Goal: Task Accomplishment & Management: Manage account settings

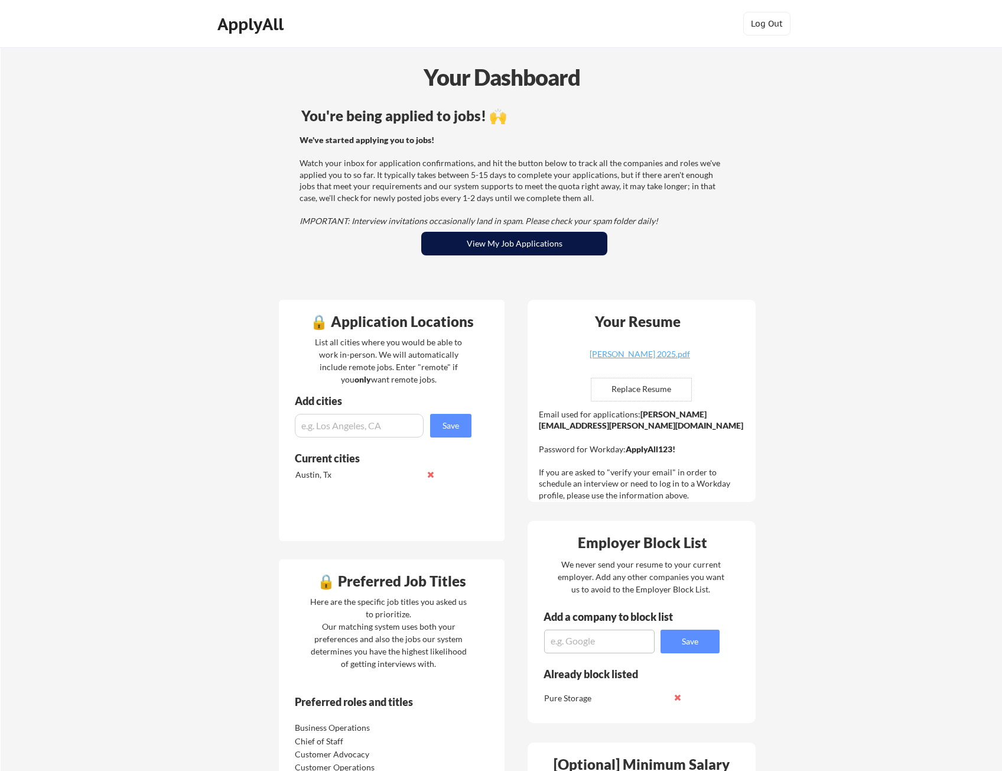
click at [482, 242] on button "View My Job Applications" at bounding box center [514, 244] width 186 height 24
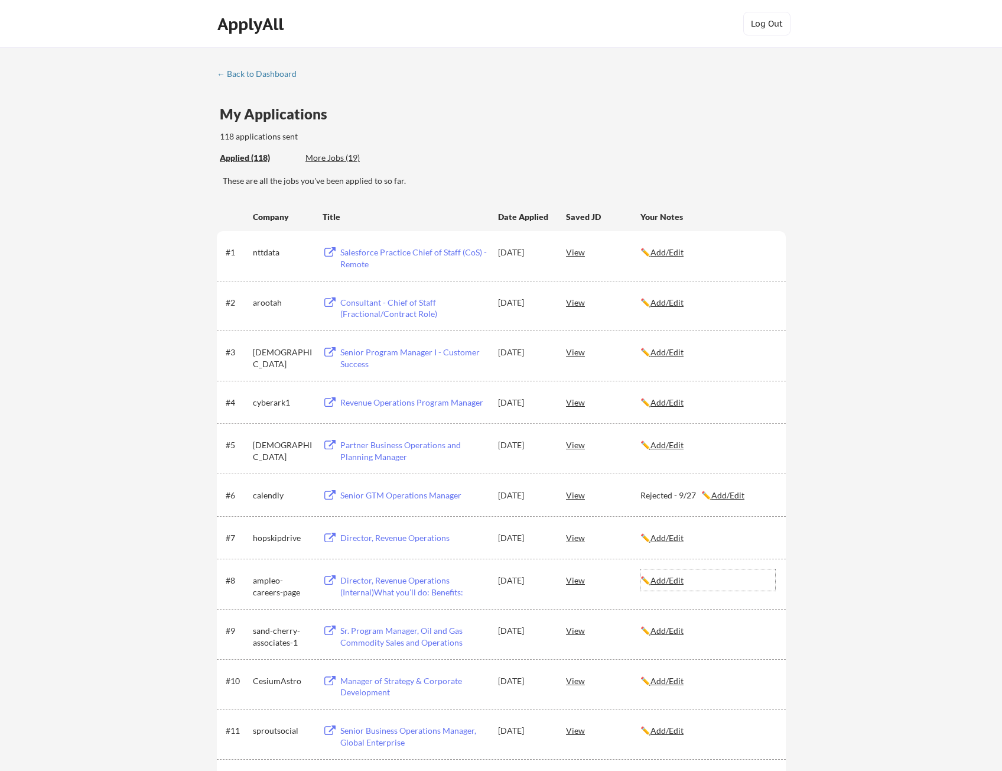
click at [674, 584] on u "Add/Edit" at bounding box center [667, 580] width 33 height 10
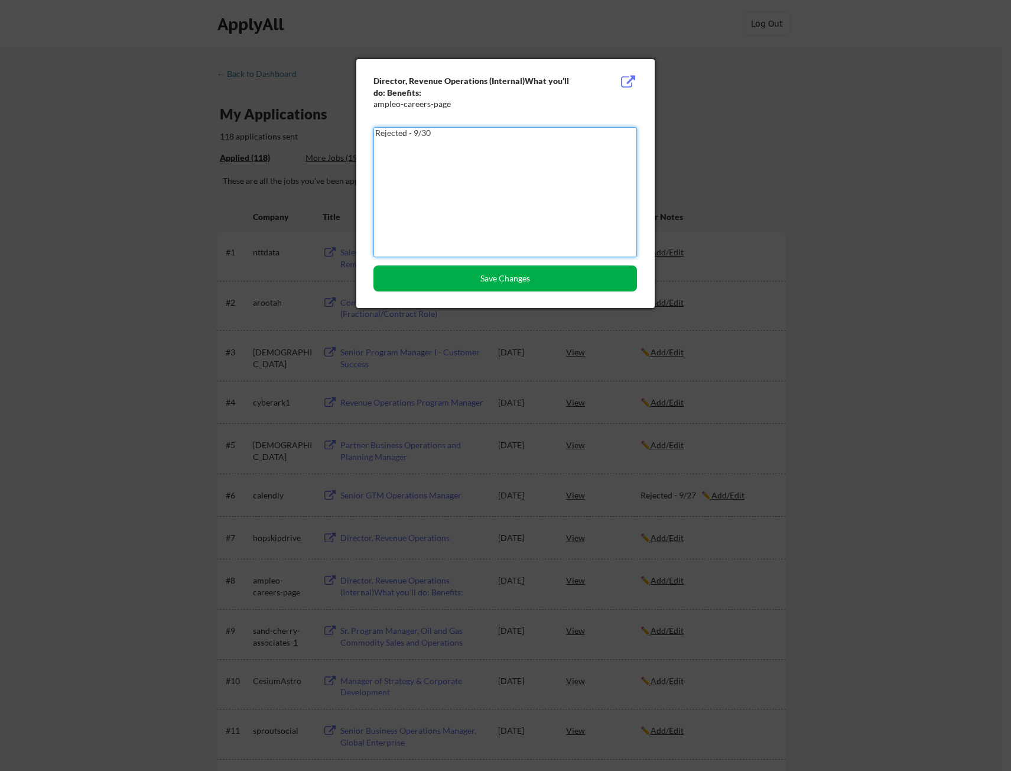
type textarea "Rejected - 9/30"
click at [483, 280] on button "Save Changes" at bounding box center [506, 278] width 264 height 26
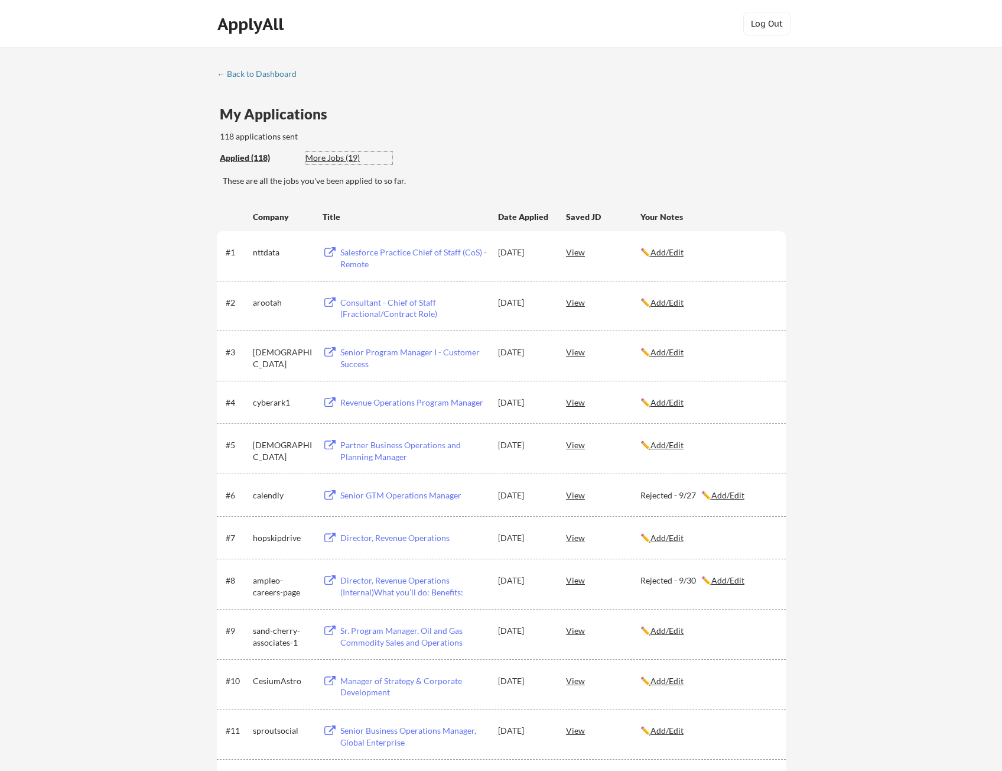
click at [337, 154] on div "More Jobs (19)" at bounding box center [349, 158] width 87 height 12
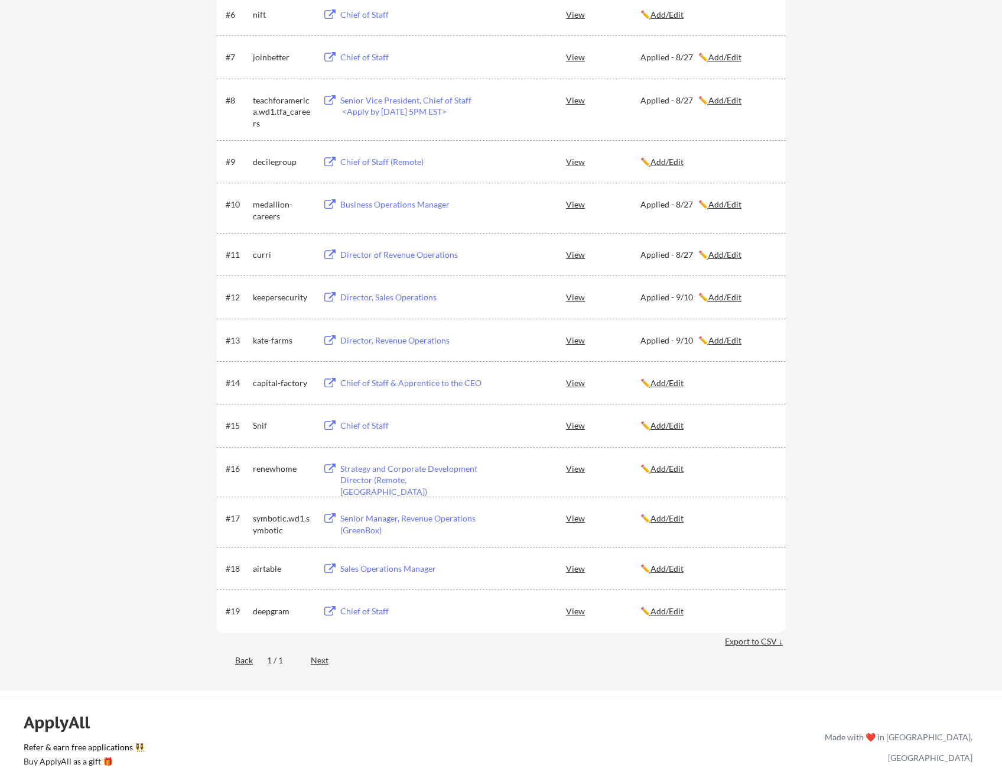
scroll to position [532, 0]
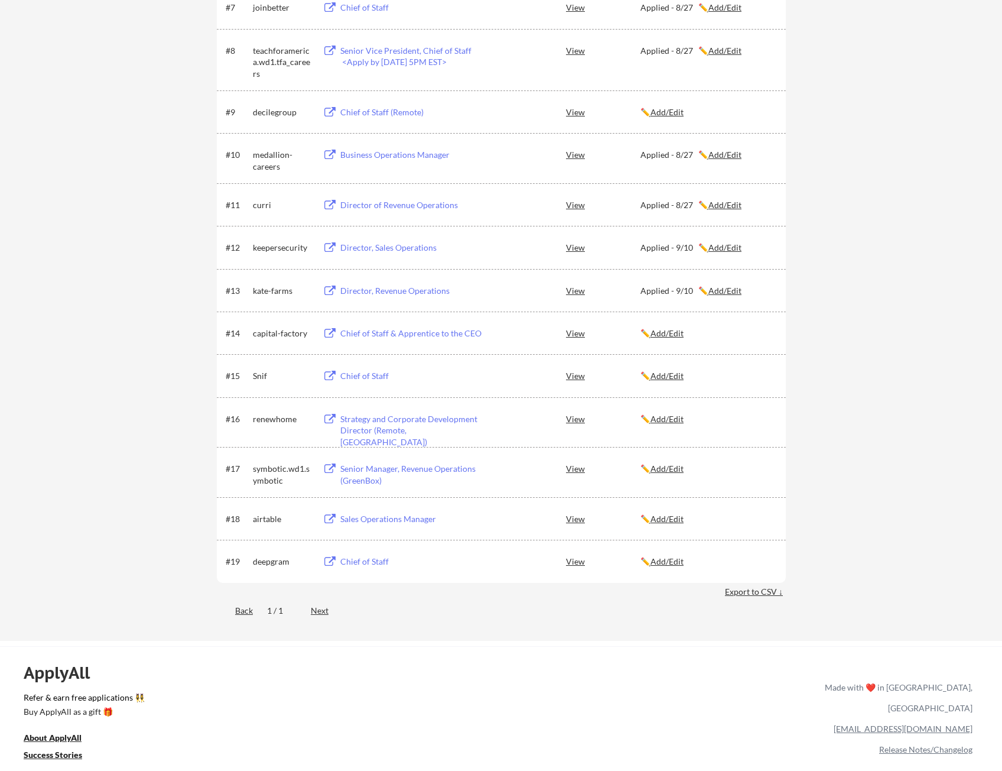
click at [372, 418] on div "Strategy and Corporate Development Director (Remote, US)" at bounding box center [413, 430] width 147 height 35
click at [673, 421] on u "Add/Edit" at bounding box center [667, 419] width 33 height 10
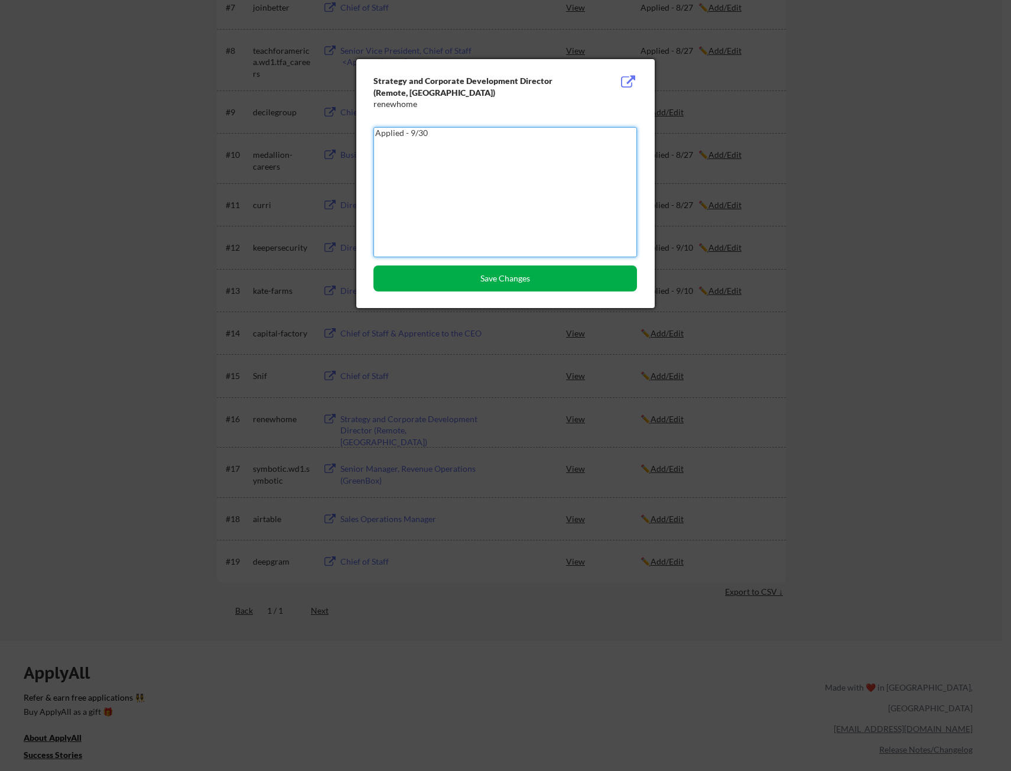
click at [553, 281] on button "Save Changes" at bounding box center [506, 278] width 264 height 26
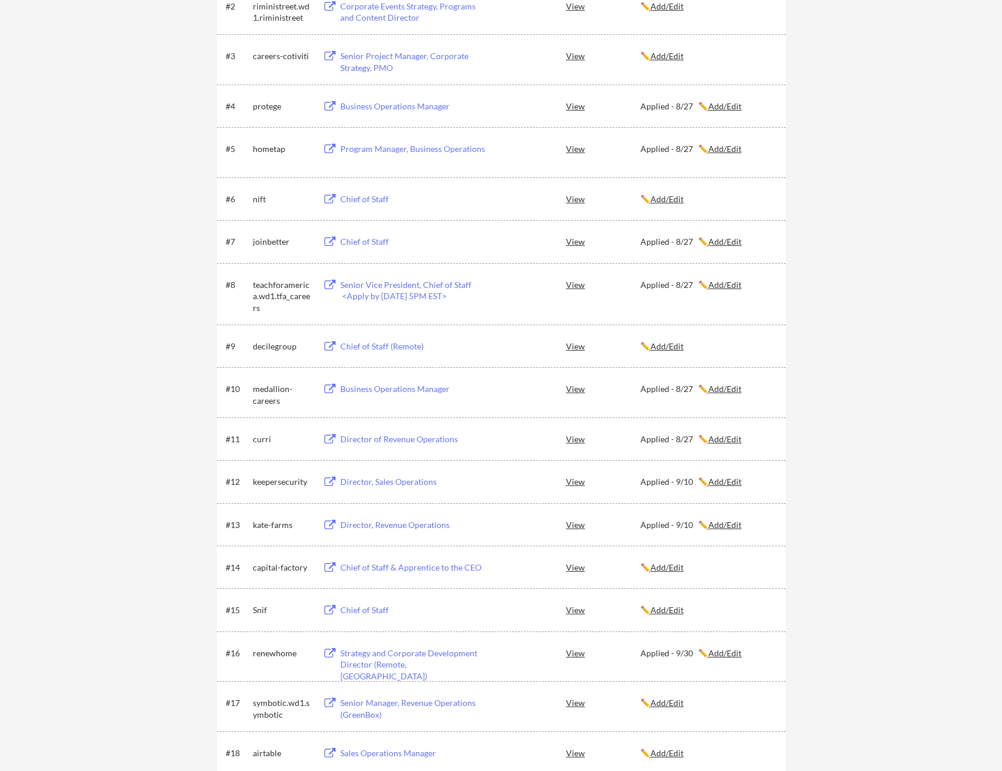
scroll to position [296, 0]
click at [729, 156] on u "Add/Edit" at bounding box center [725, 151] width 33 height 10
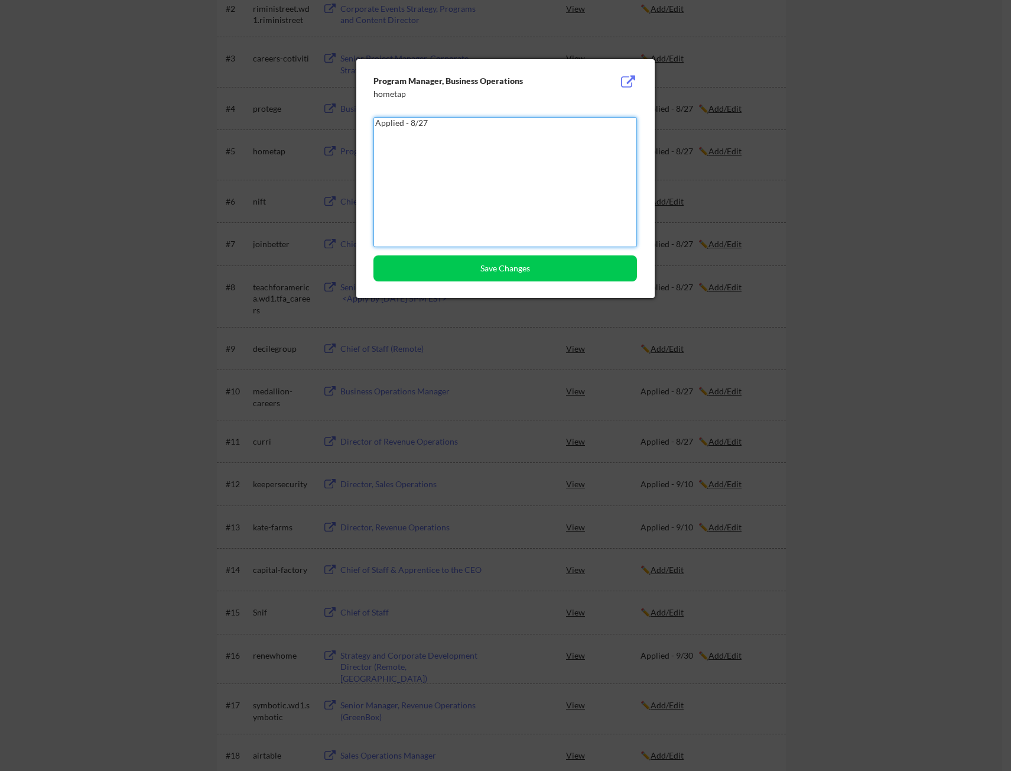
click at [483, 137] on textarea "Applied - 8/27" at bounding box center [506, 182] width 264 height 130
click at [380, 119] on textarea "Applied - 8/27" at bounding box center [506, 182] width 264 height 130
click at [494, 130] on textarea "Applied - 8/27" at bounding box center [506, 182] width 264 height 130
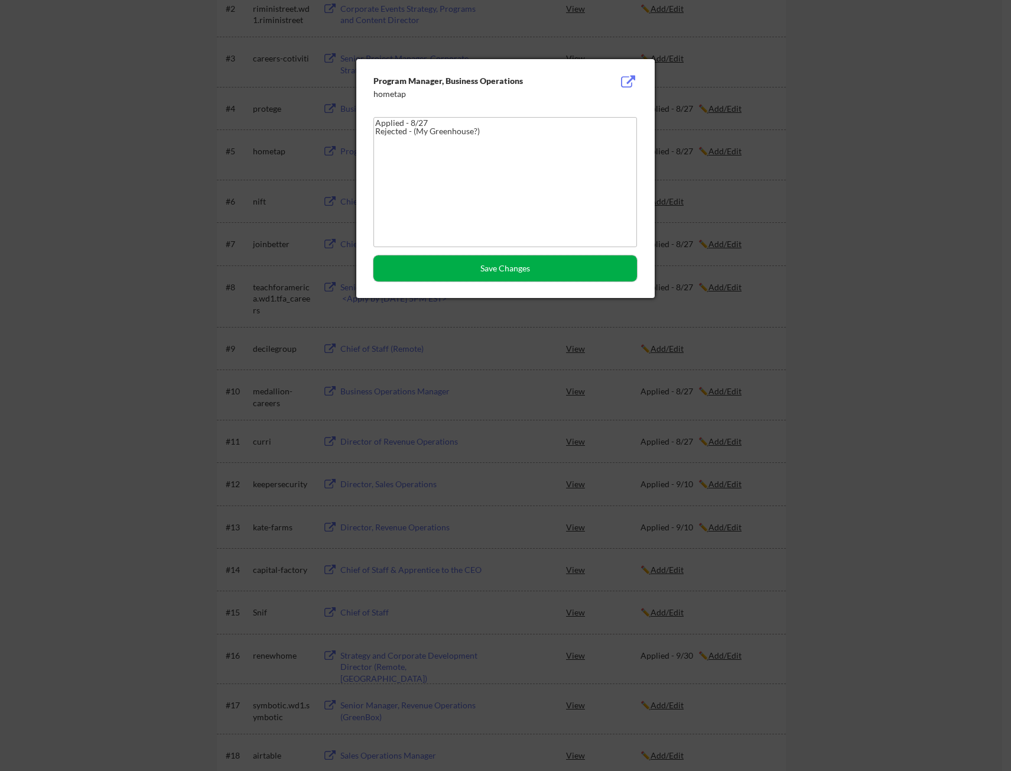
click at [477, 260] on button "Save Changes" at bounding box center [506, 268] width 264 height 26
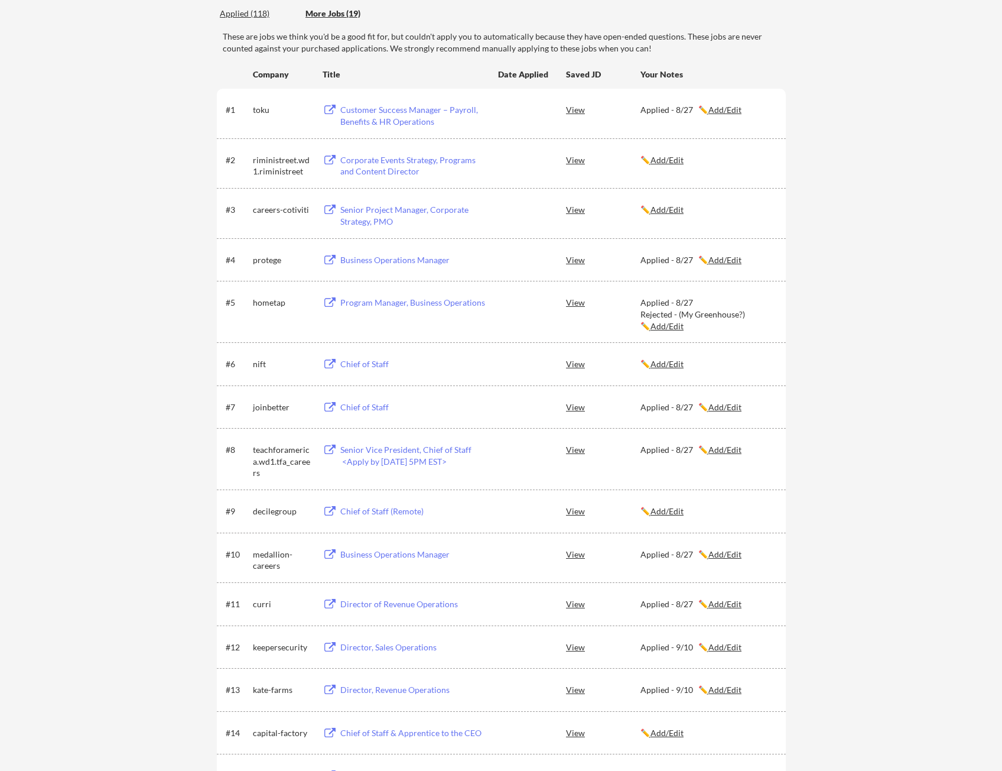
scroll to position [177, 0]
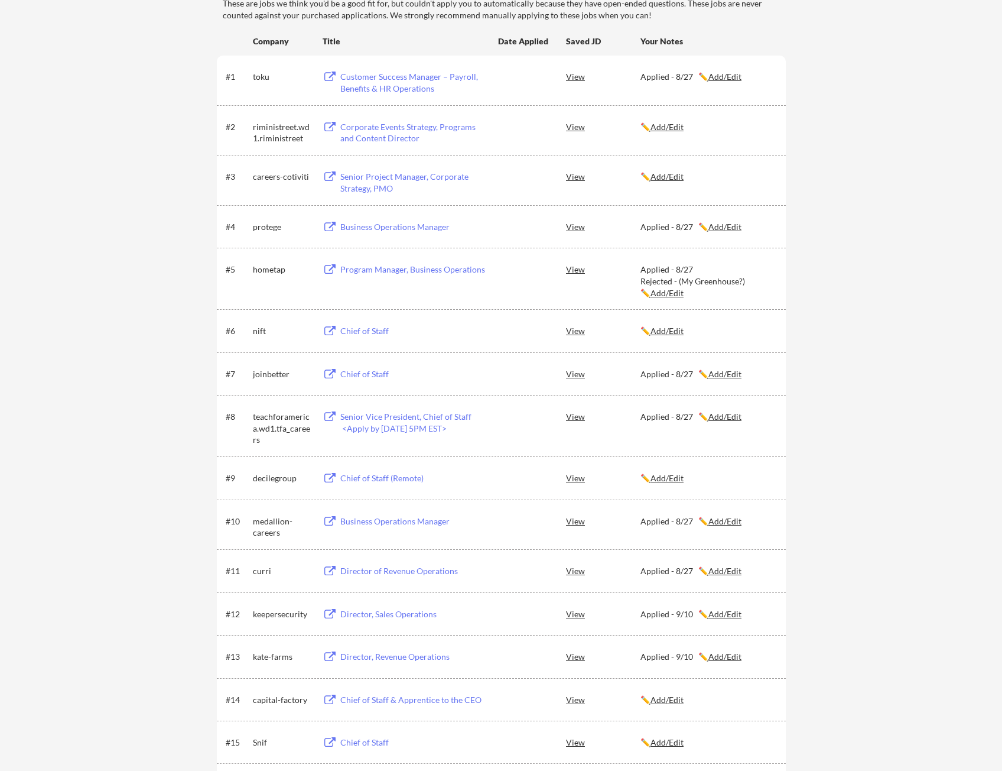
click at [721, 421] on u "Add/Edit" at bounding box center [725, 416] width 33 height 10
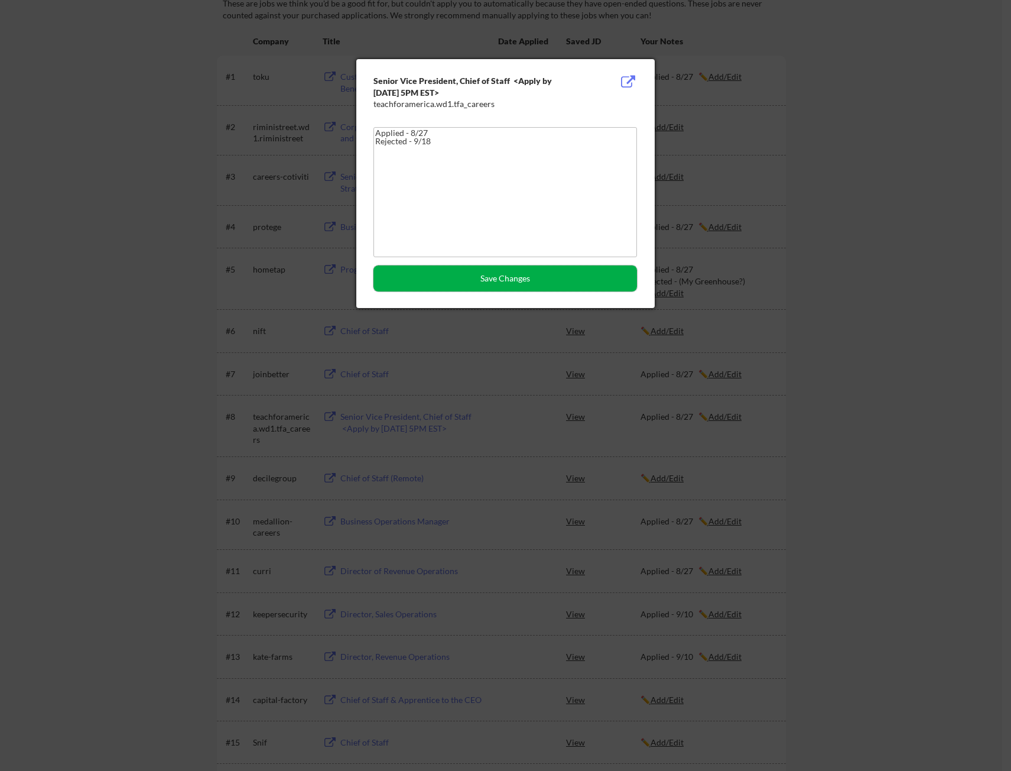
click at [481, 285] on button "Save Changes" at bounding box center [506, 278] width 264 height 26
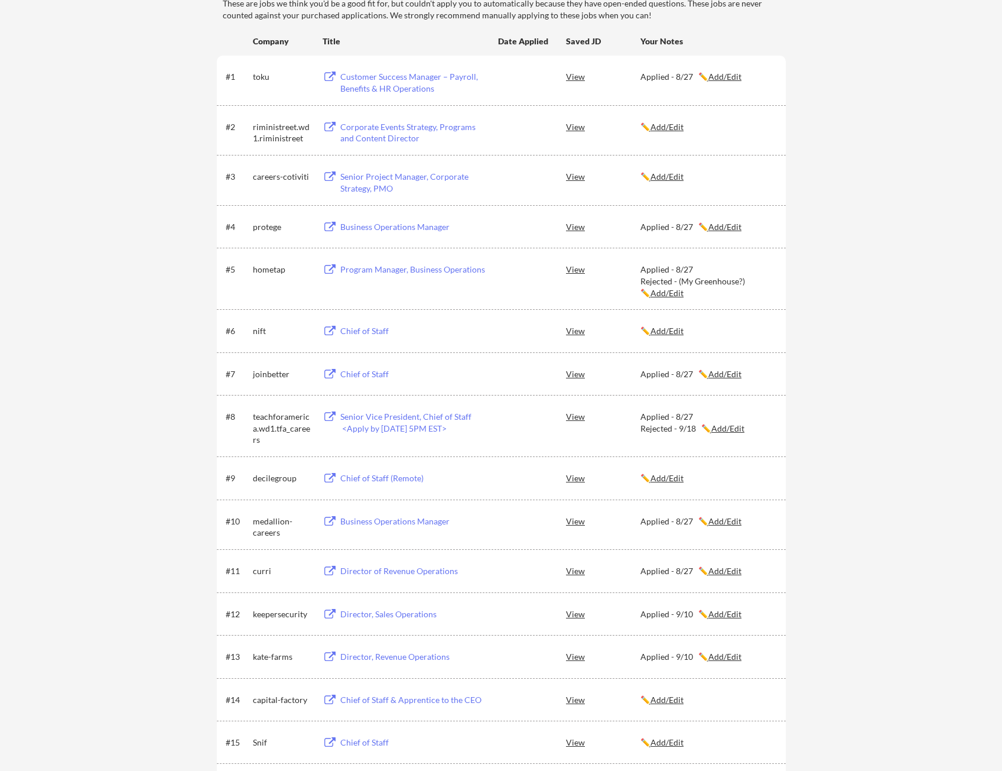
click at [730, 433] on u "Add/Edit" at bounding box center [728, 428] width 33 height 10
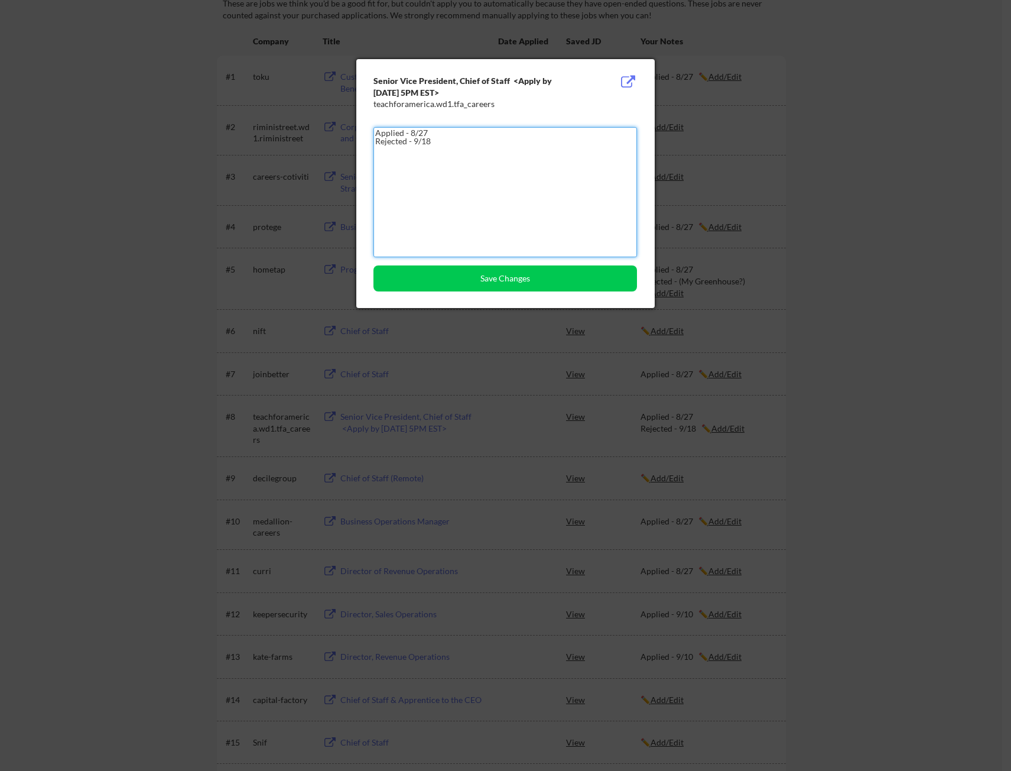
click at [391, 132] on textarea "Applied - 8/27 Rejected - 9/18" at bounding box center [506, 192] width 264 height 130
type textarea "Applied - 8/27 Rejected - 9/18"
click at [475, 281] on button "Save Changes" at bounding box center [506, 278] width 264 height 26
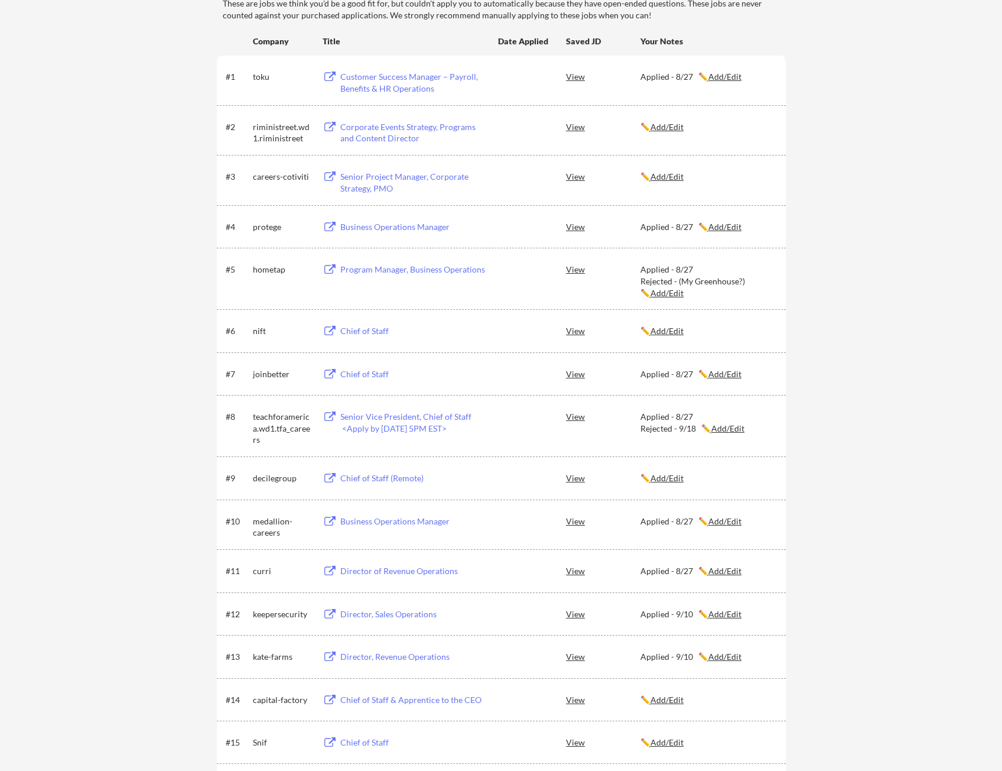
click at [849, 550] on div "← Back to Dashboard My Applications 118 applications sent Applied (118) More Jo…" at bounding box center [501, 438] width 1002 height 1137
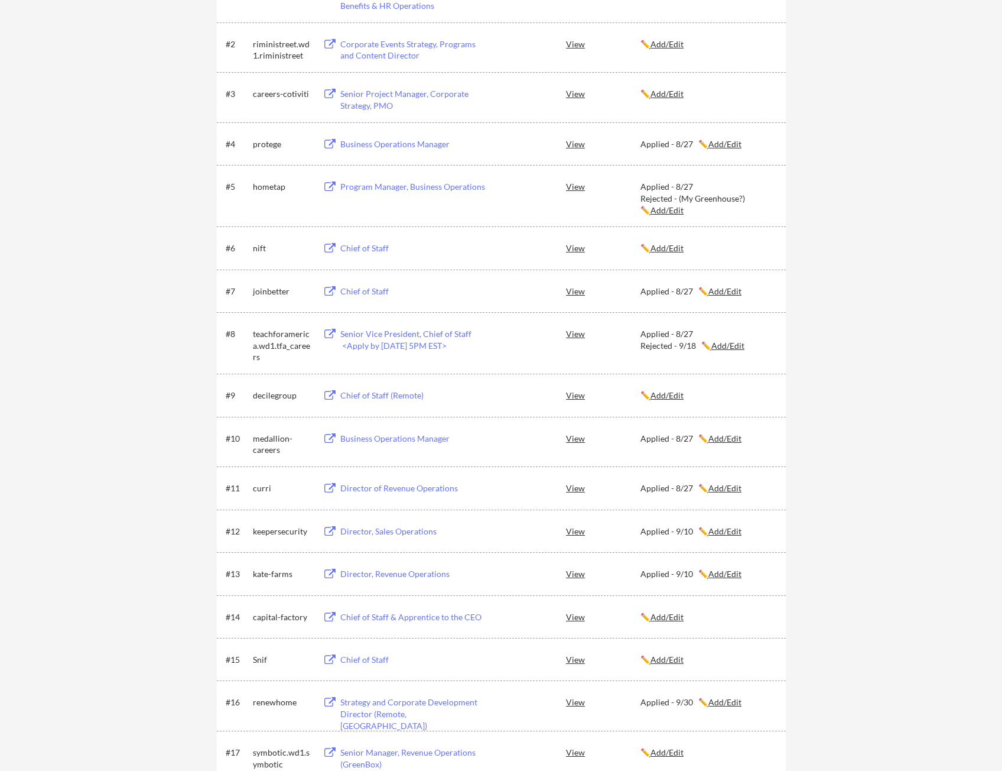
scroll to position [296, 0]
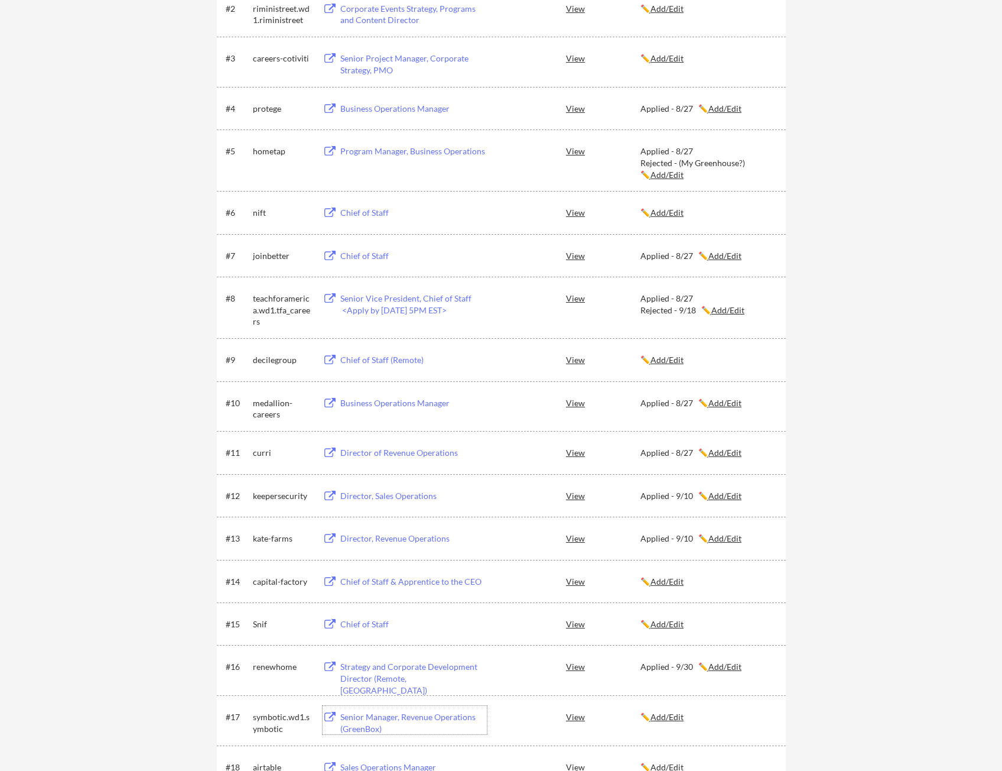
click at [375, 716] on div "Senior Manager, Revenue Operations (GreenBox)" at bounding box center [413, 722] width 147 height 23
click at [676, 714] on u "Add/Edit" at bounding box center [667, 717] width 33 height 10
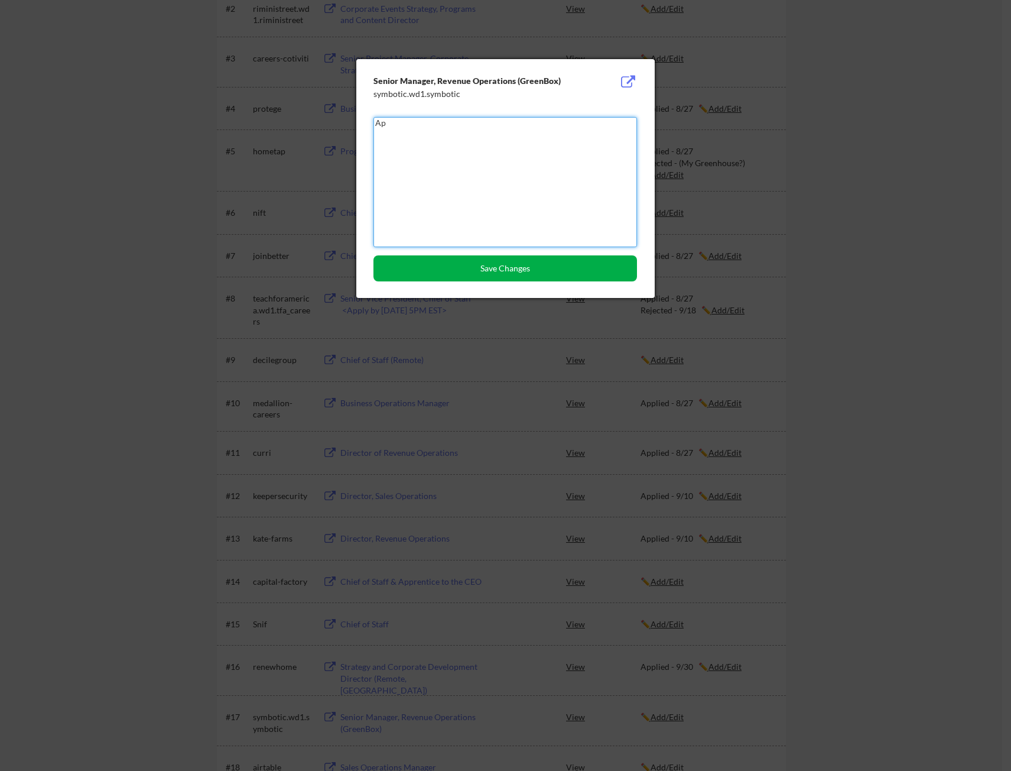
type textarea "A"
type textarea "C"
type textarea "R"
type textarea "Applied - 9/30"
click at [479, 271] on button "Save Changes" at bounding box center [506, 268] width 264 height 26
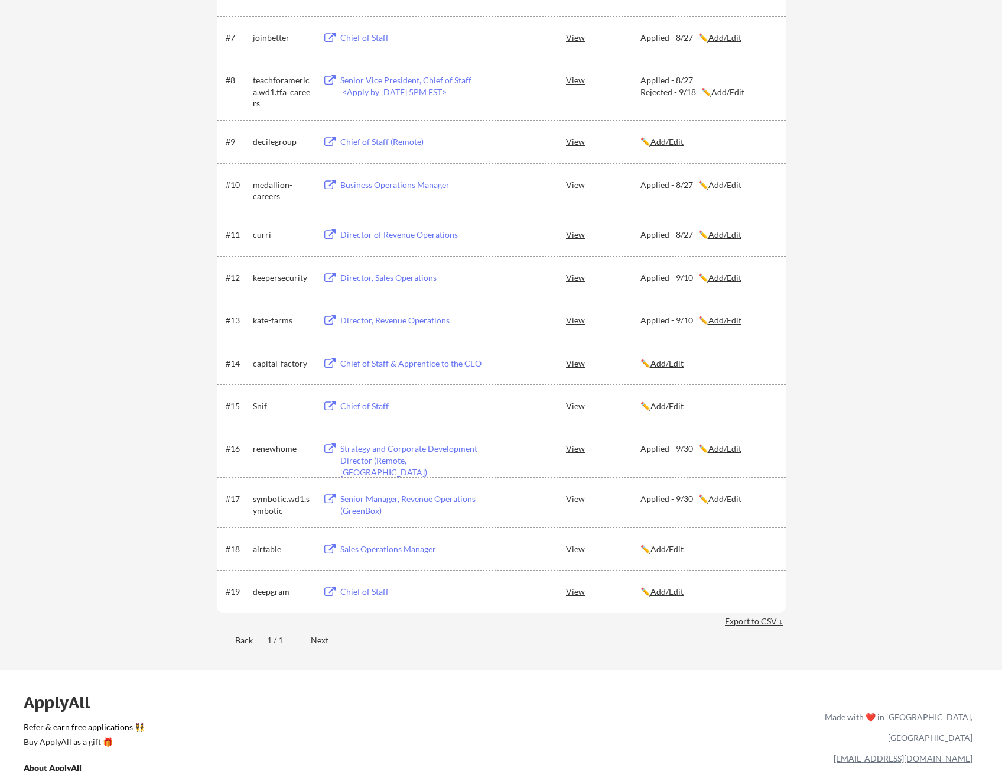
scroll to position [532, 0]
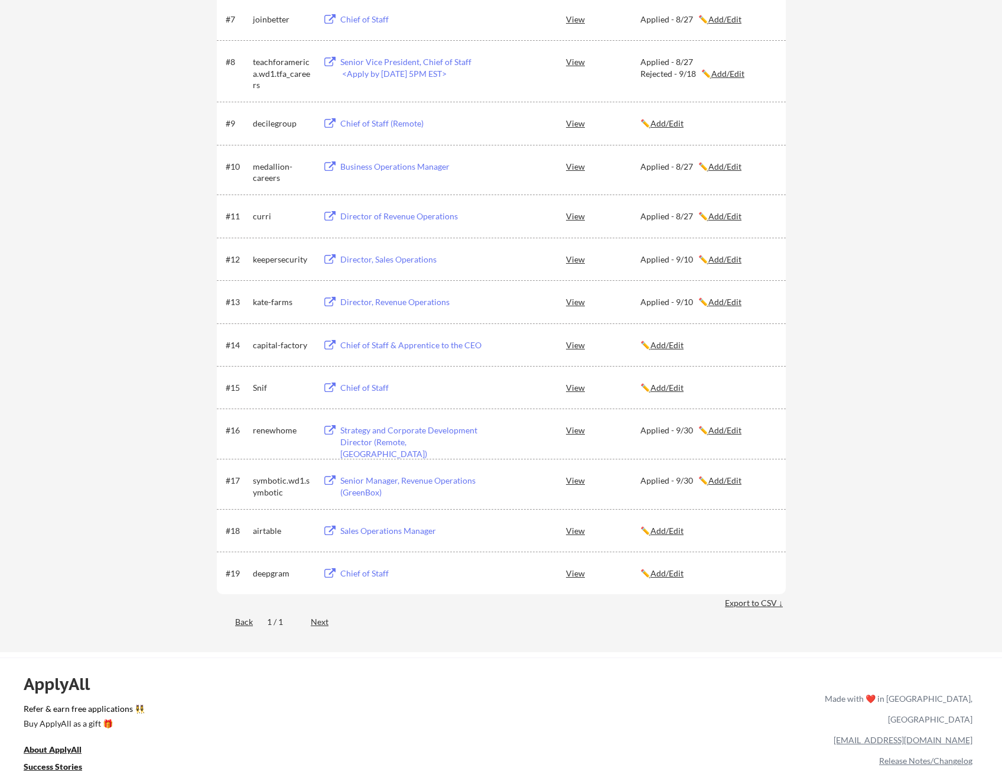
click at [397, 526] on div "Sales Operations Manager" at bounding box center [413, 531] width 147 height 12
